Goal: Transaction & Acquisition: Purchase product/service

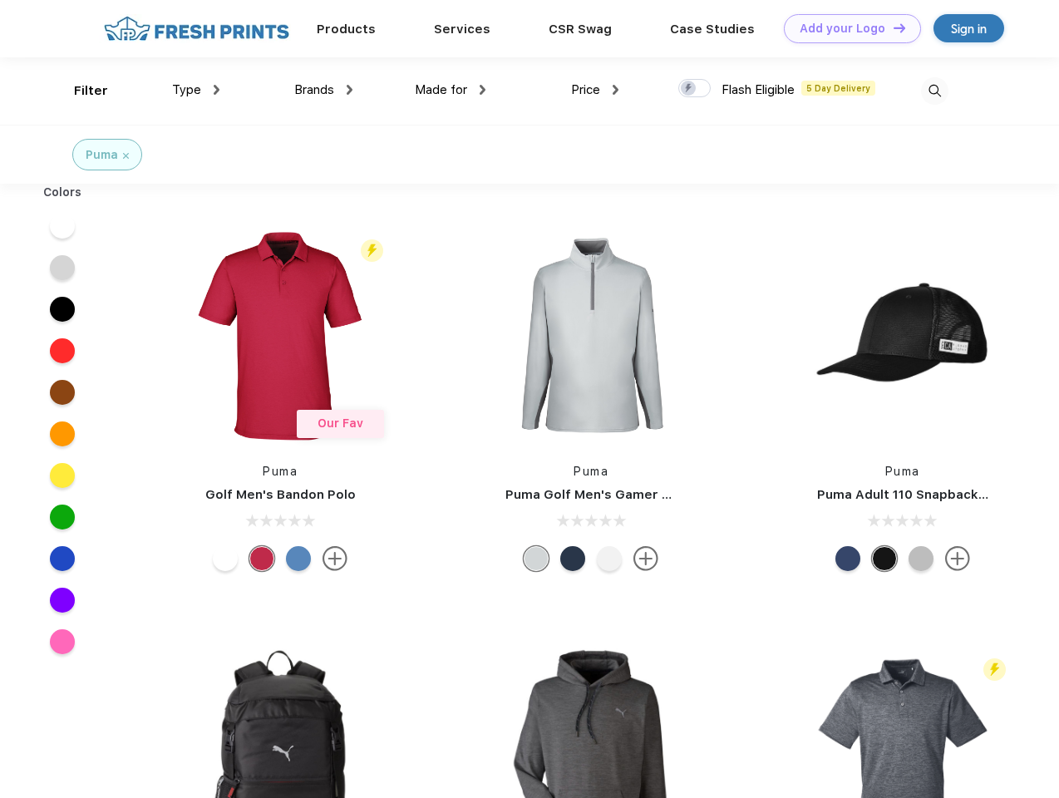
click at [846, 28] on link "Add your Logo Design Tool" at bounding box center [852, 28] width 137 height 29
click at [0, 0] on div "Design Tool" at bounding box center [0, 0] width 0 height 0
click at [892, 27] on link "Add your Logo Design Tool" at bounding box center [852, 28] width 137 height 29
click at [80, 91] on div "Filter" at bounding box center [91, 90] width 34 height 19
click at [196, 90] on span "Type" at bounding box center [186, 89] width 29 height 15
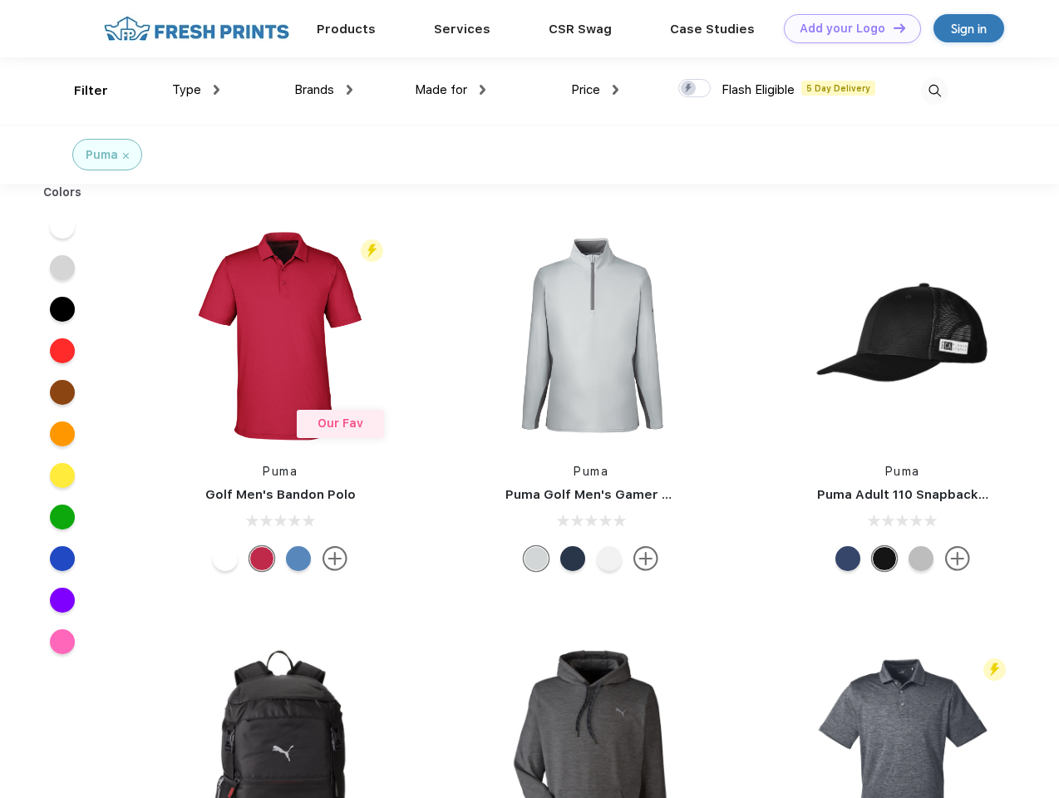
click at [323, 90] on span "Brands" at bounding box center [314, 89] width 40 height 15
click at [451, 90] on span "Made for" at bounding box center [441, 89] width 52 height 15
click at [595, 90] on span "Price" at bounding box center [585, 89] width 29 height 15
click at [695, 89] on div at bounding box center [694, 88] width 32 height 18
click at [689, 89] on input "checkbox" at bounding box center [683, 83] width 11 height 11
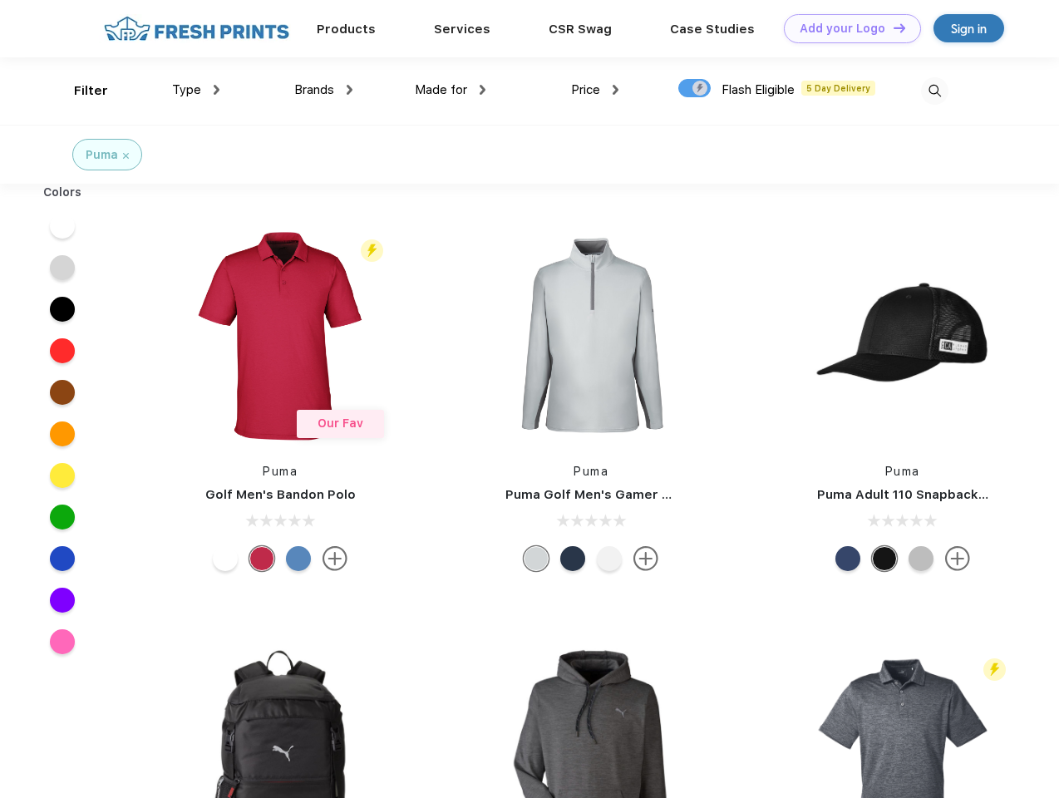
click at [934, 91] on img at bounding box center [934, 90] width 27 height 27
